Goal: Transaction & Acquisition: Purchase product/service

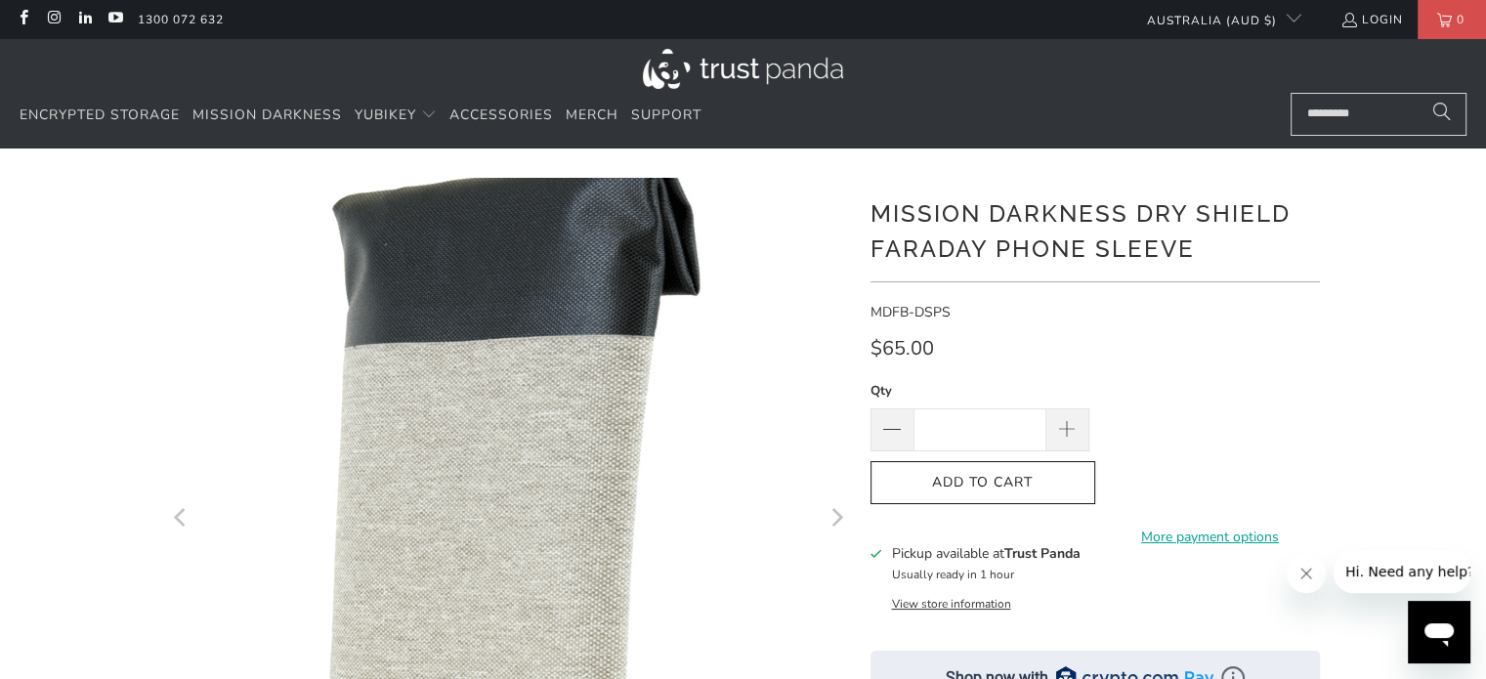
click at [508, 390] on img at bounding box center [509, 580] width 1000 height 1000
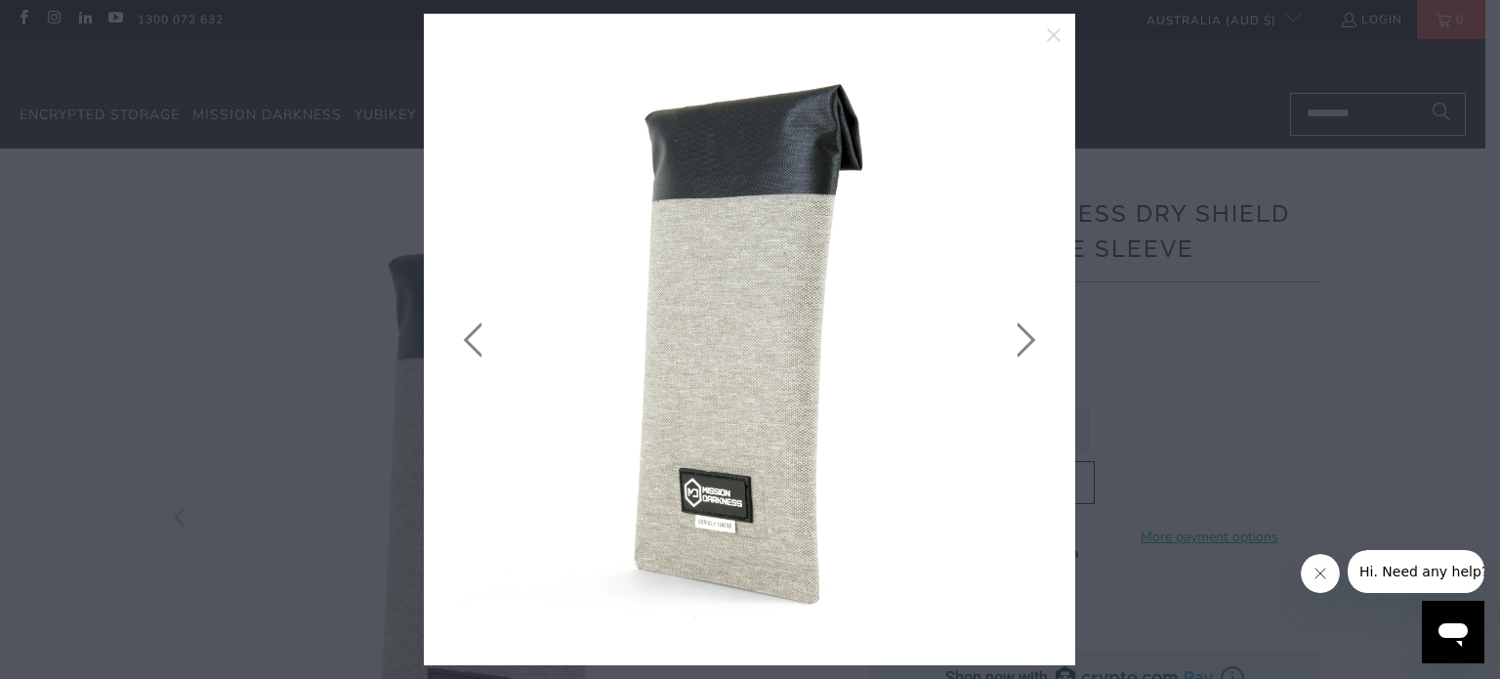
click at [1033, 340] on link at bounding box center [1021, 339] width 49 height 593
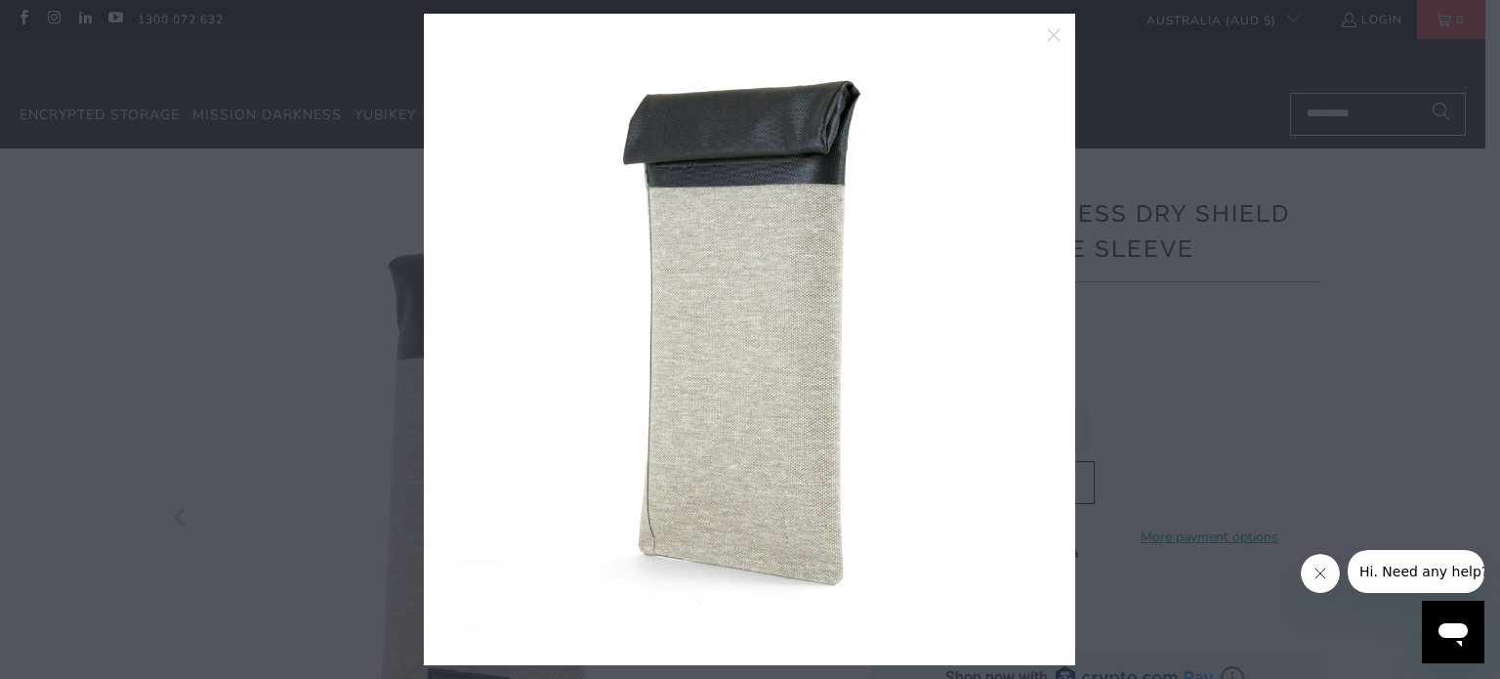
click at [1033, 340] on link at bounding box center [1021, 339] width 49 height 593
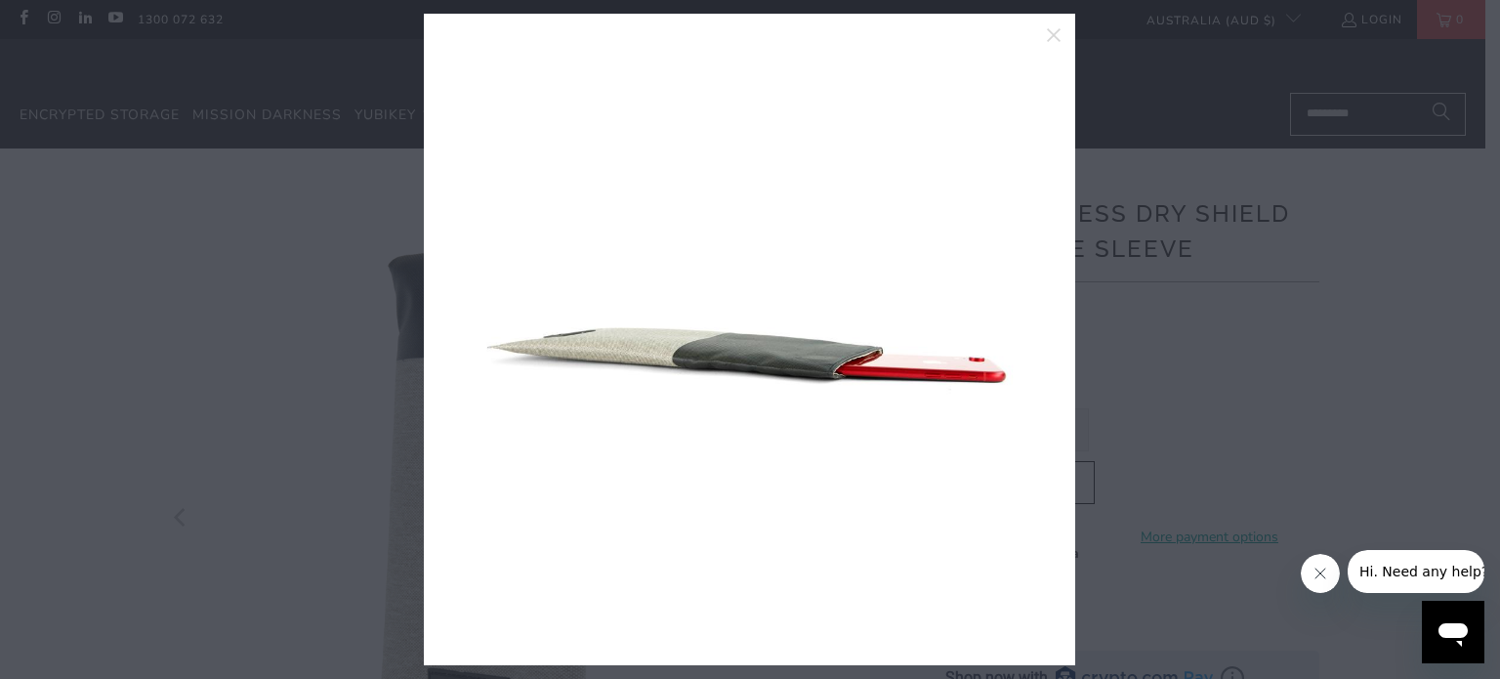
click at [1033, 340] on link at bounding box center [1021, 339] width 49 height 593
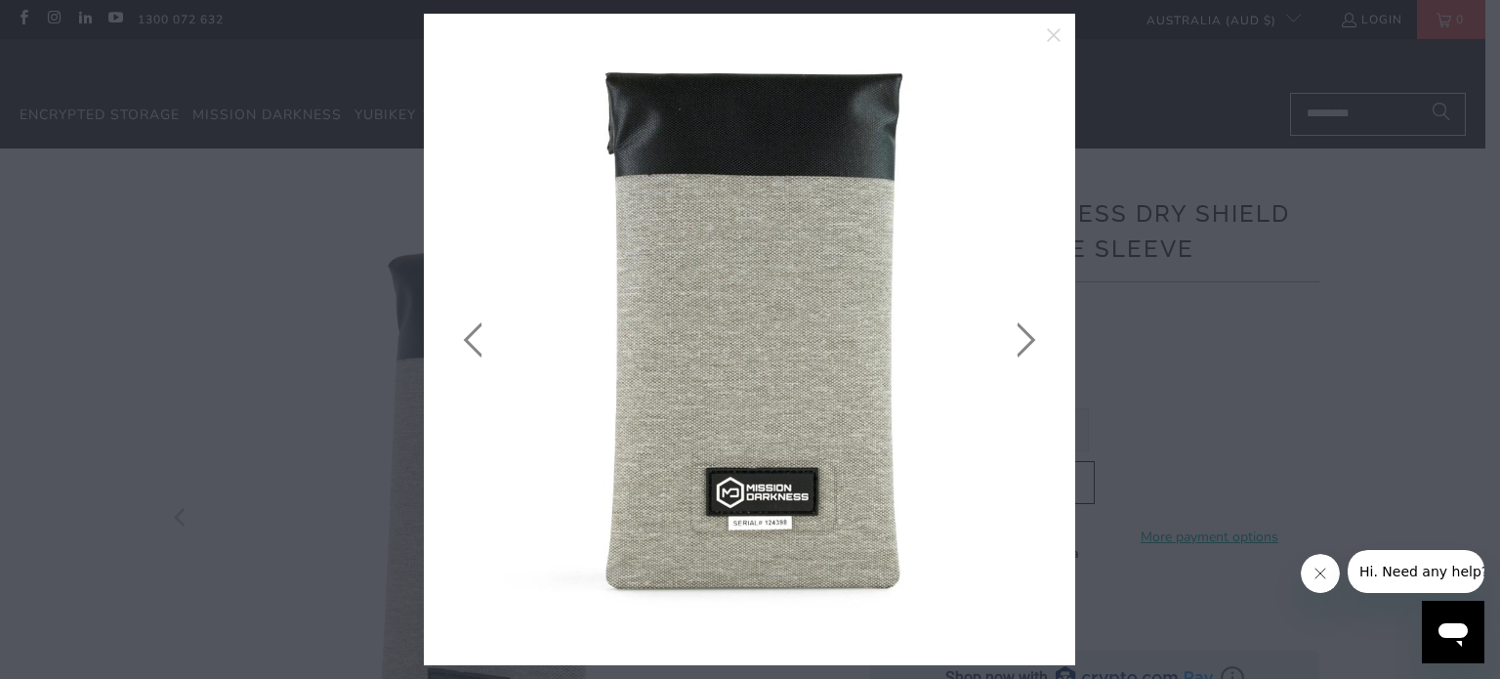
click at [1032, 340] on link at bounding box center [1021, 339] width 49 height 593
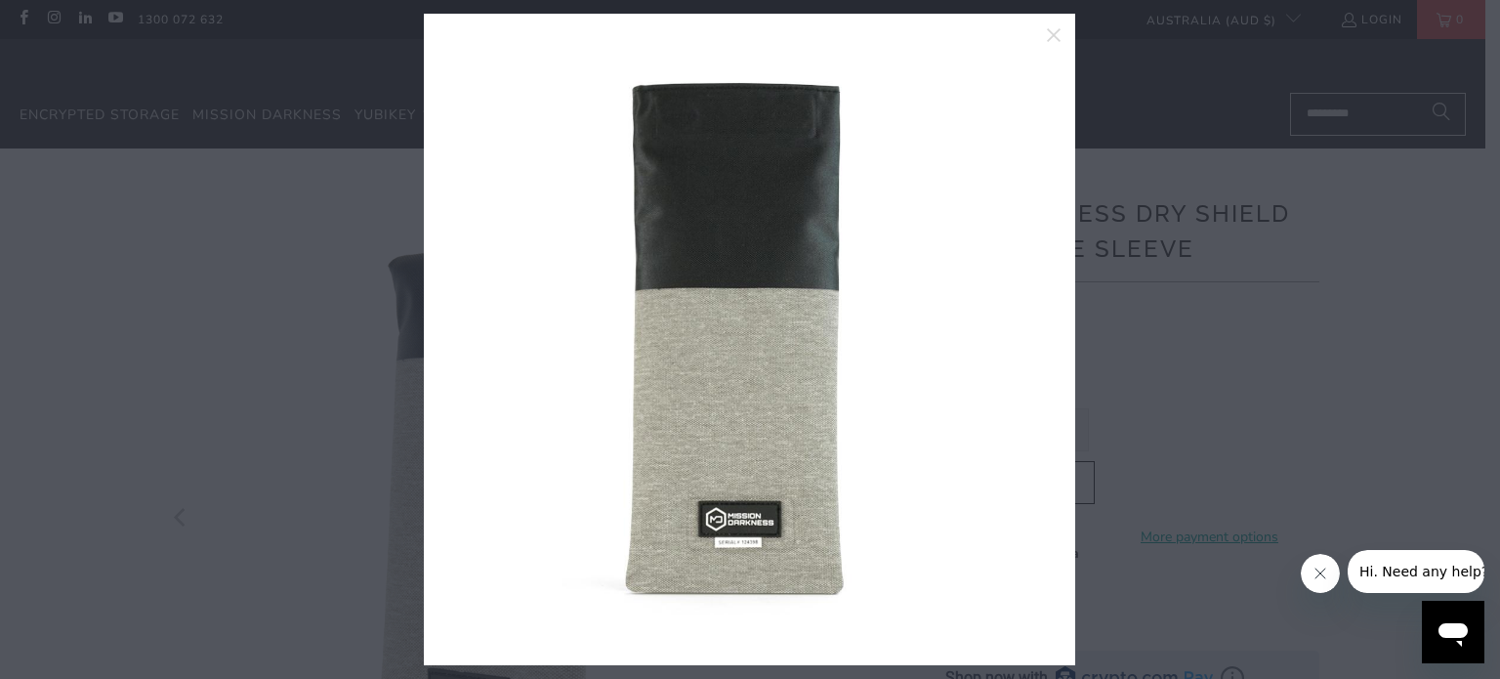
click at [1032, 340] on link at bounding box center [1021, 339] width 49 height 593
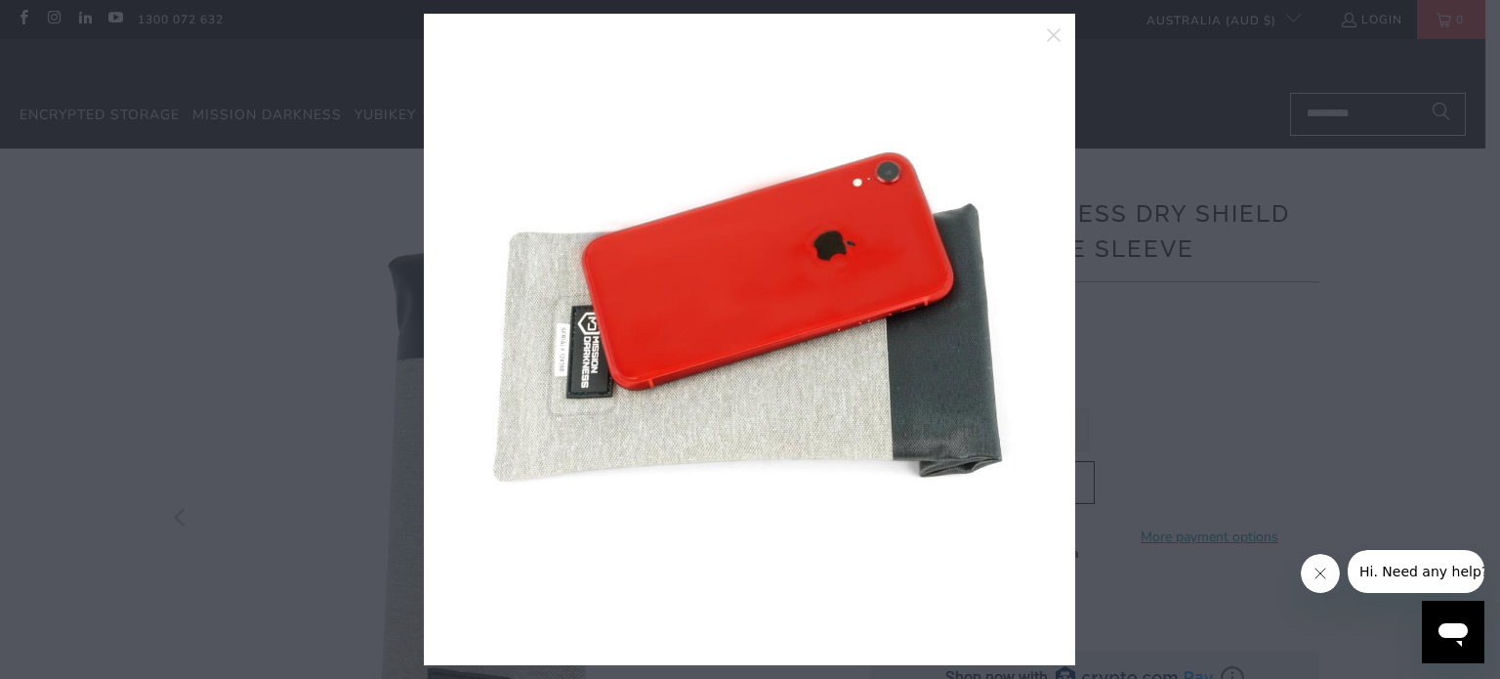
click at [1032, 340] on link at bounding box center [1021, 339] width 49 height 593
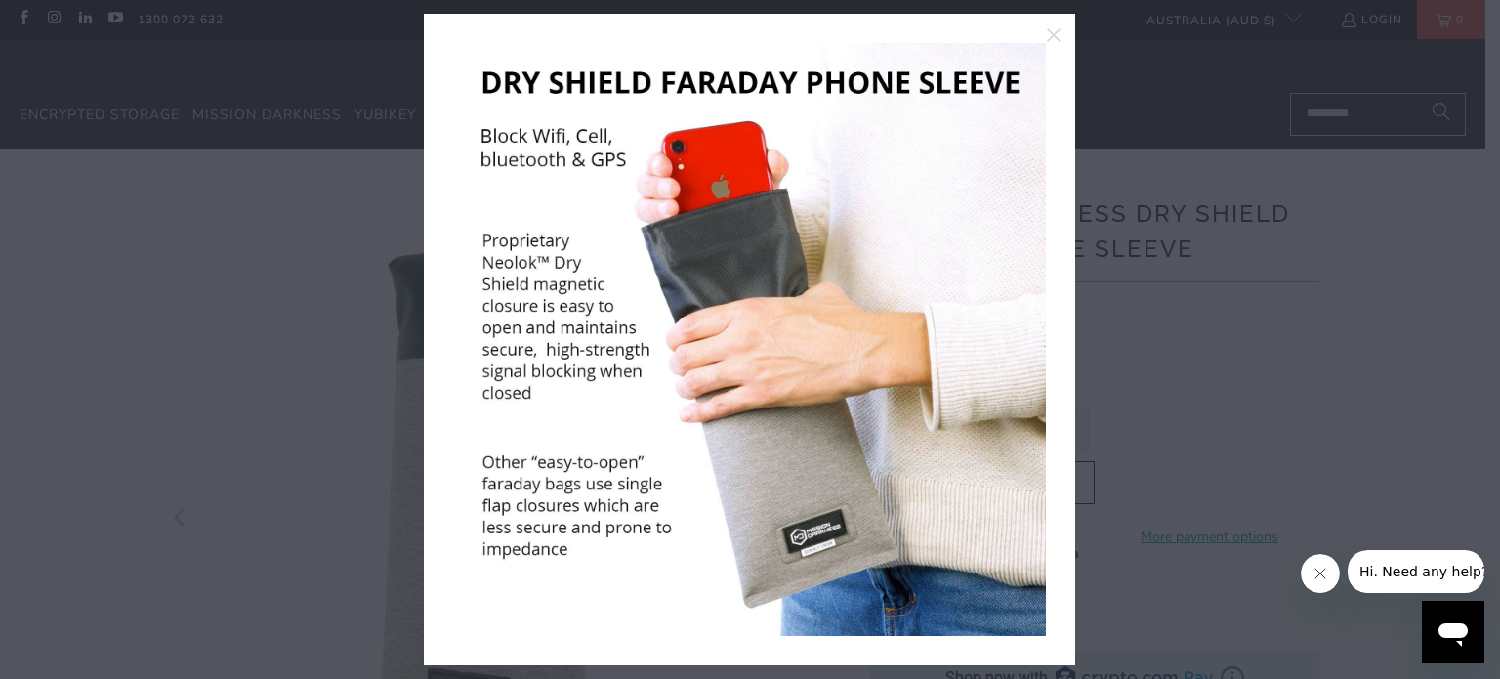
click at [1032, 340] on link at bounding box center [1021, 339] width 49 height 593
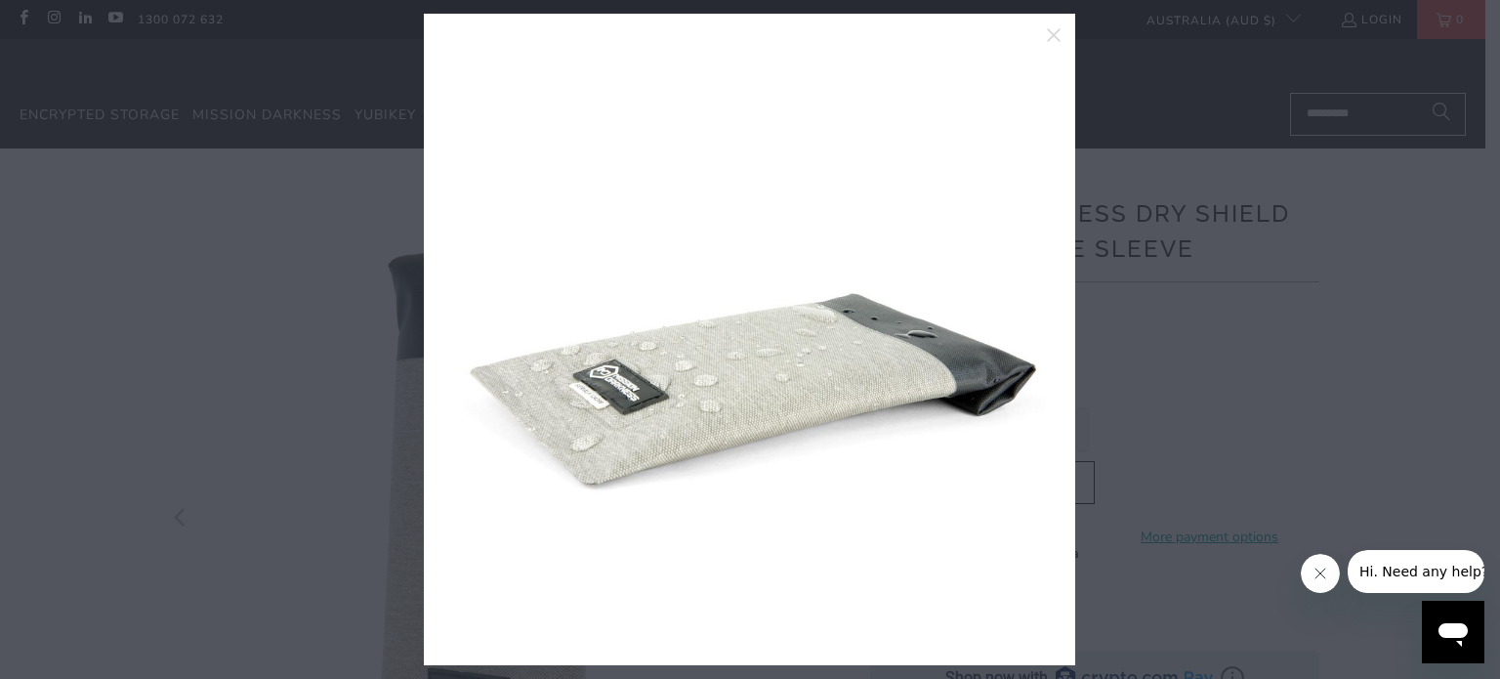
click at [1032, 340] on link at bounding box center [1021, 339] width 49 height 593
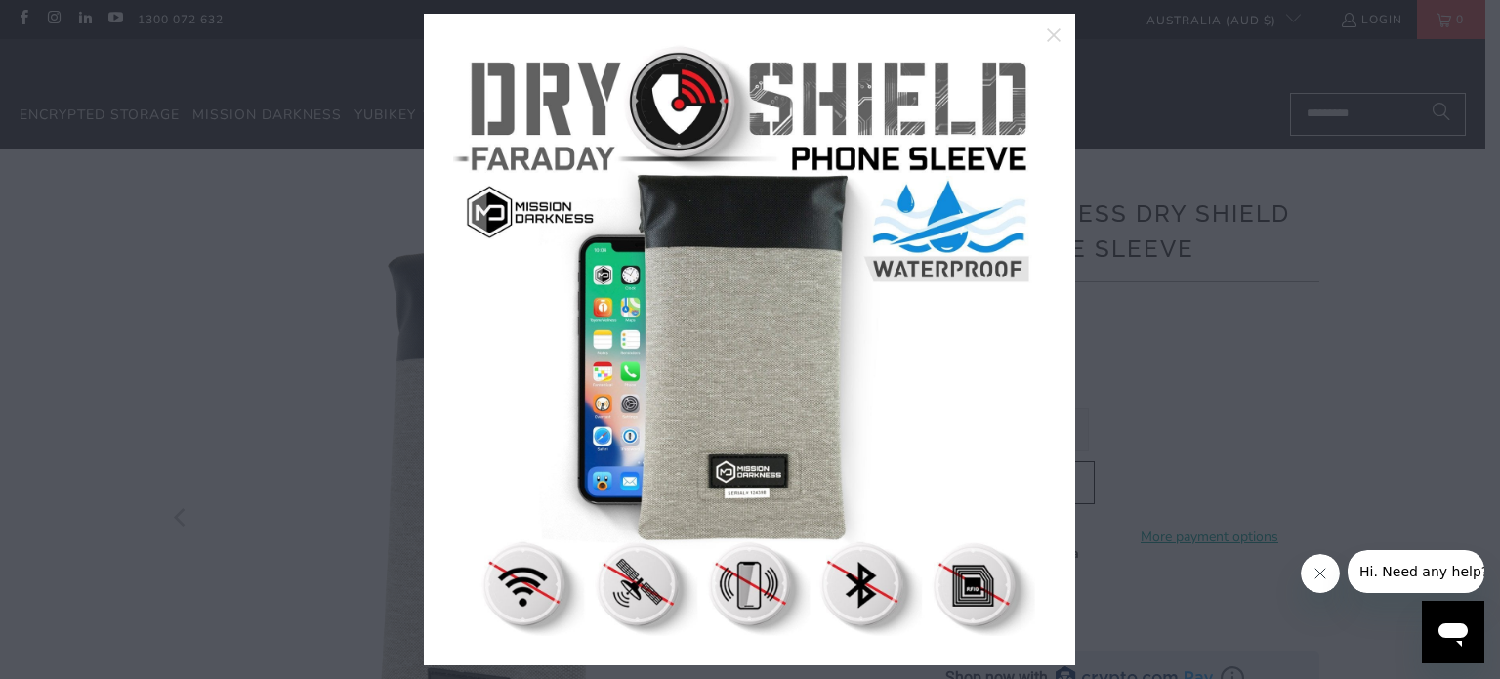
click at [1032, 340] on link at bounding box center [1021, 339] width 49 height 593
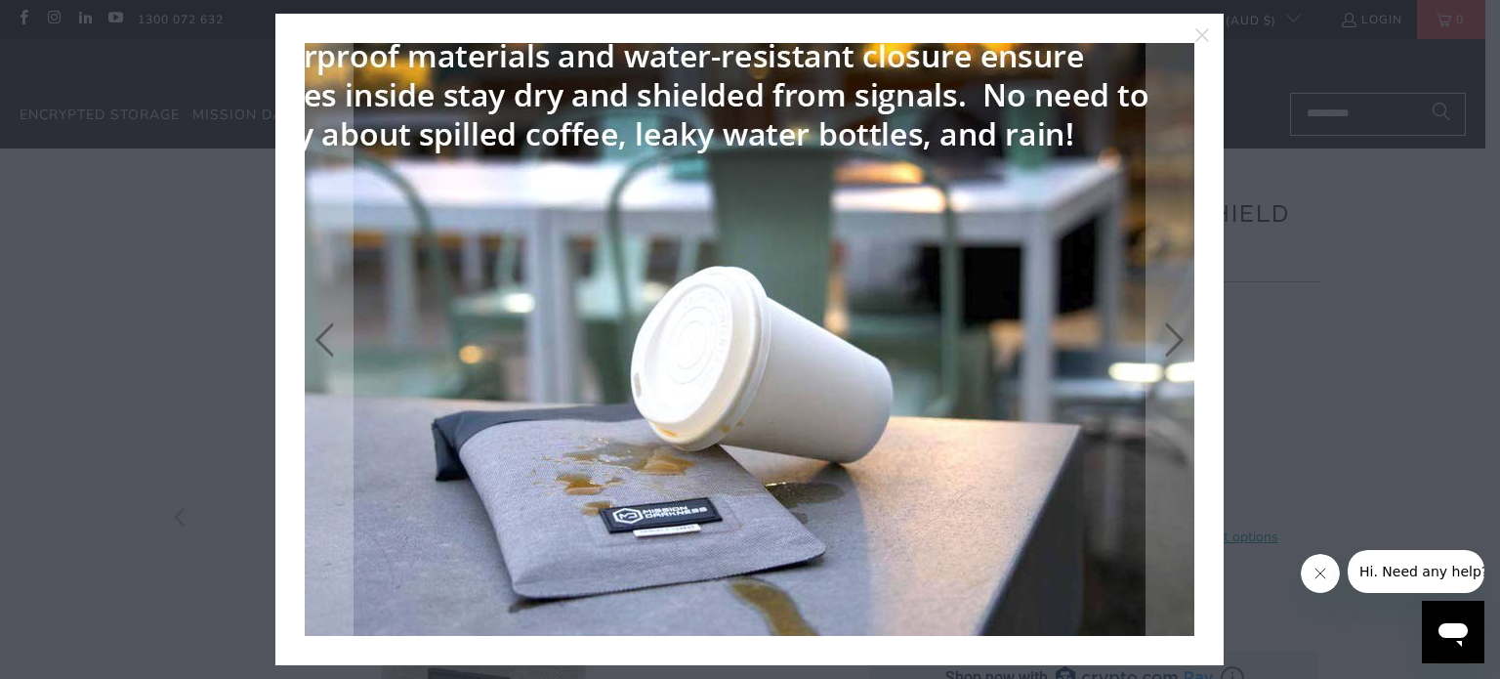
click at [1021, 338] on img at bounding box center [697, 339] width 1061 height 707
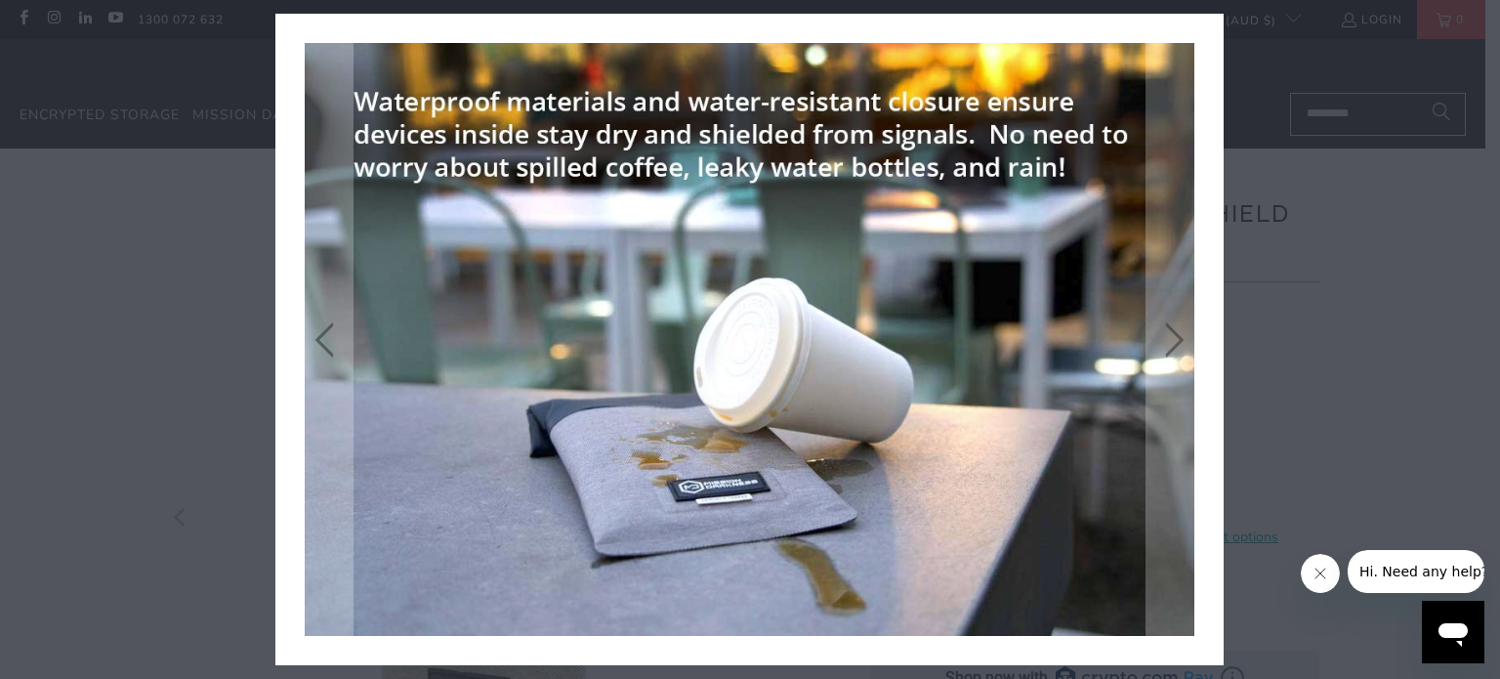
click at [1207, 30] on icon "close" at bounding box center [1203, 35] width 14 height 14
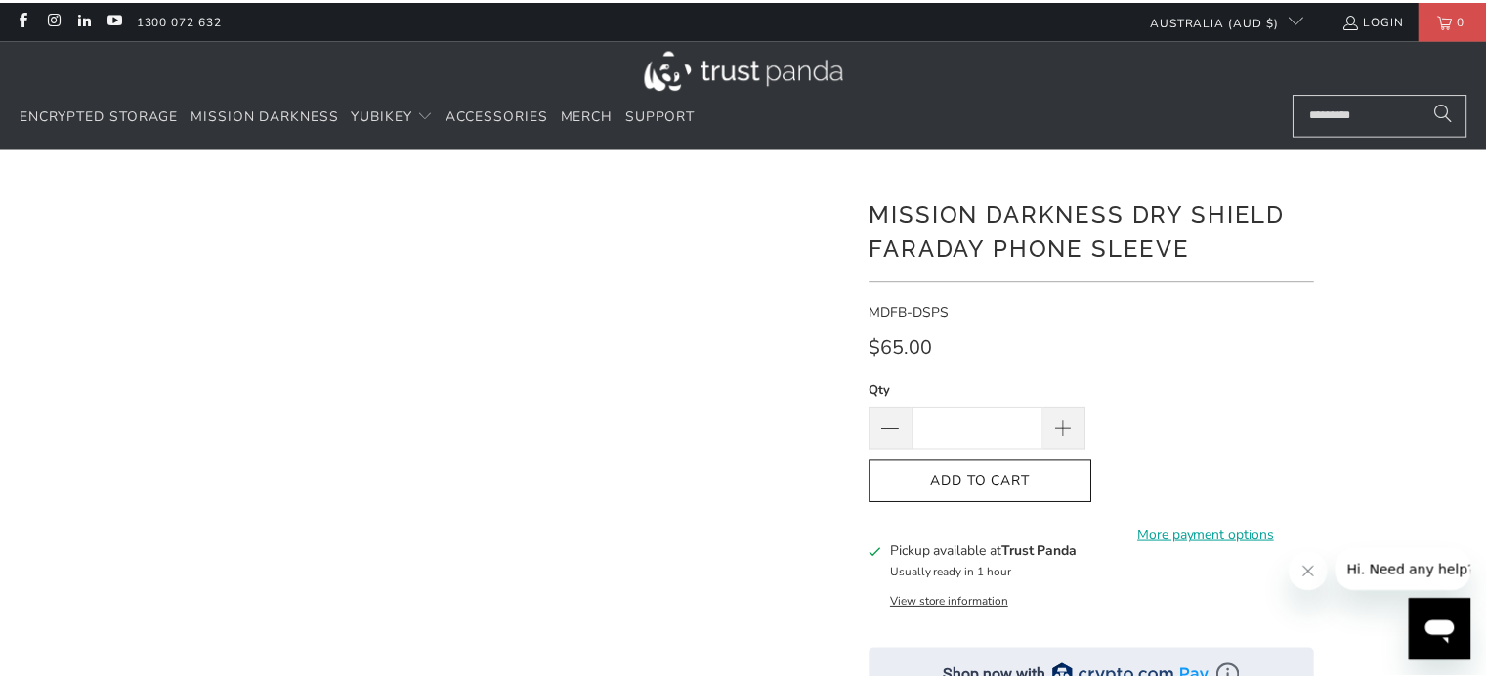
scroll to position [178, 0]
